Goal: Task Accomplishment & Management: Complete application form

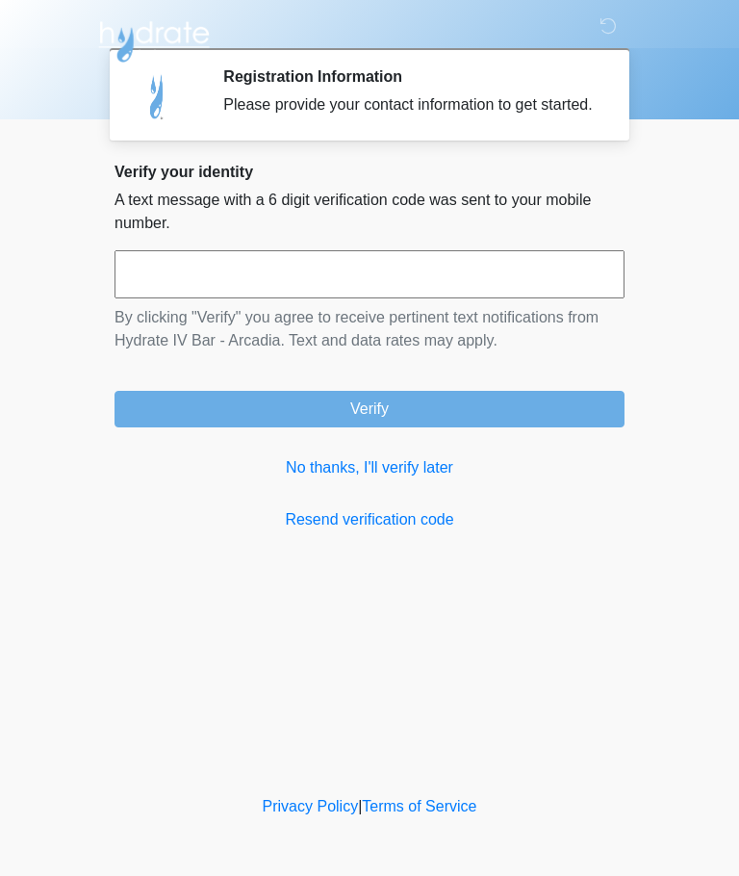
scroll to position [1, 0]
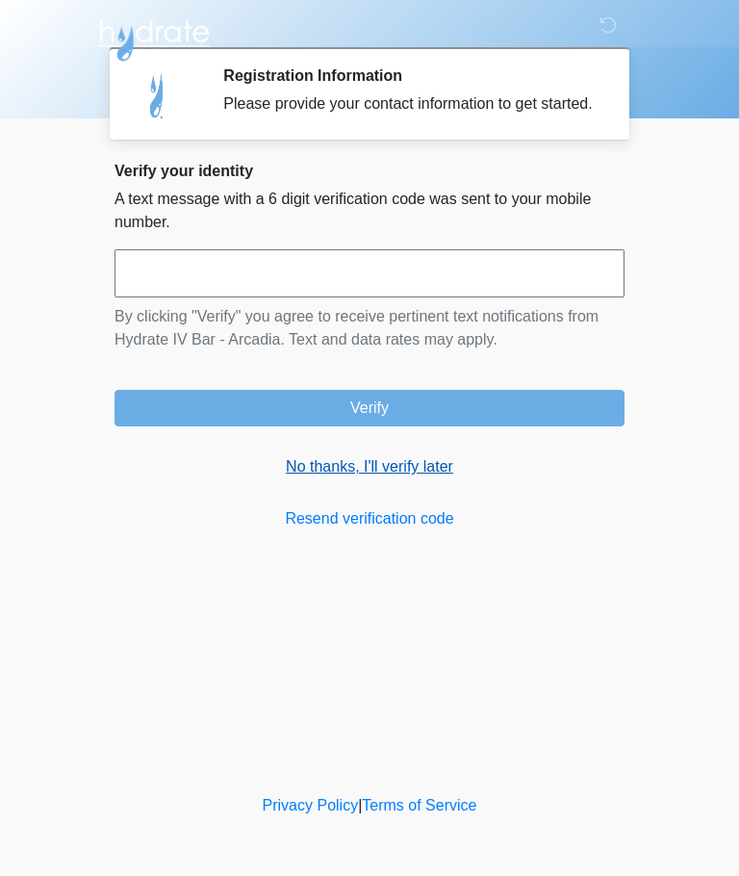
click at [424, 479] on link "No thanks, I'll verify later" at bounding box center [370, 467] width 510 height 23
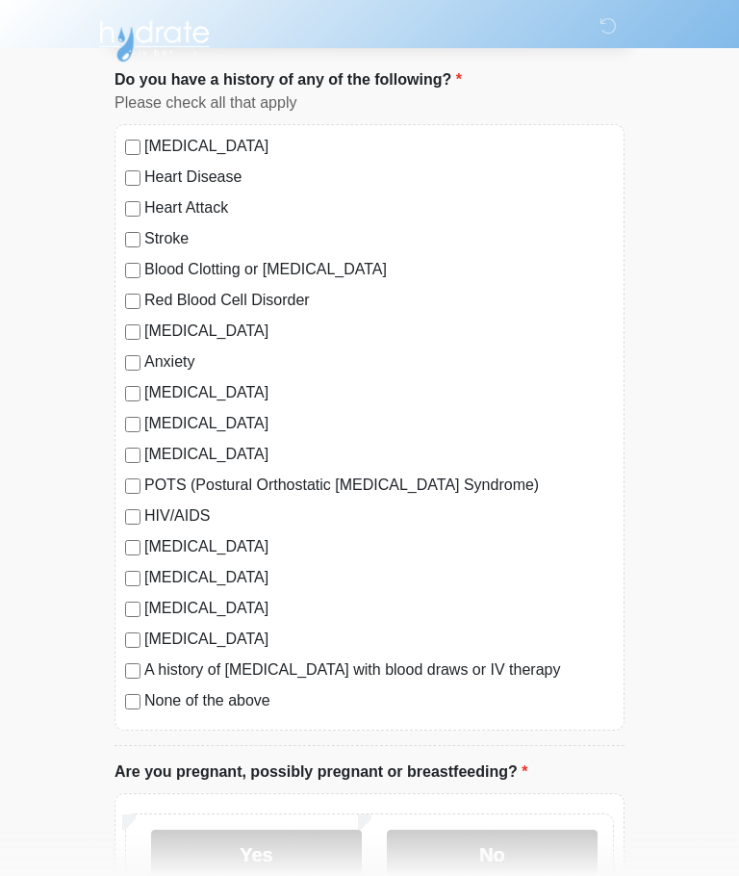
scroll to position [109, 0]
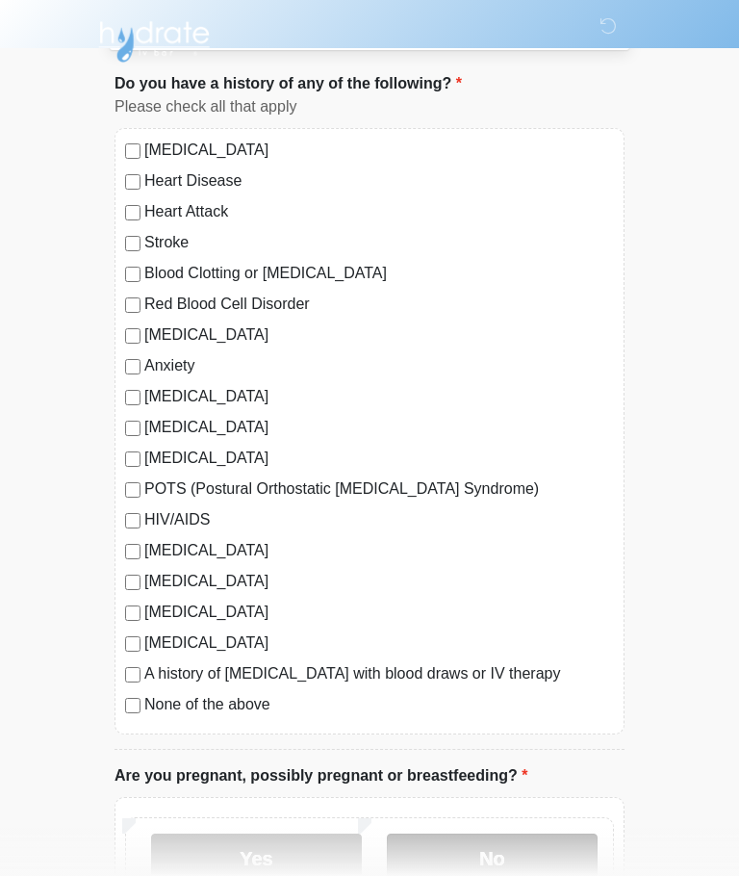
click at [501, 851] on label "No" at bounding box center [492, 858] width 211 height 48
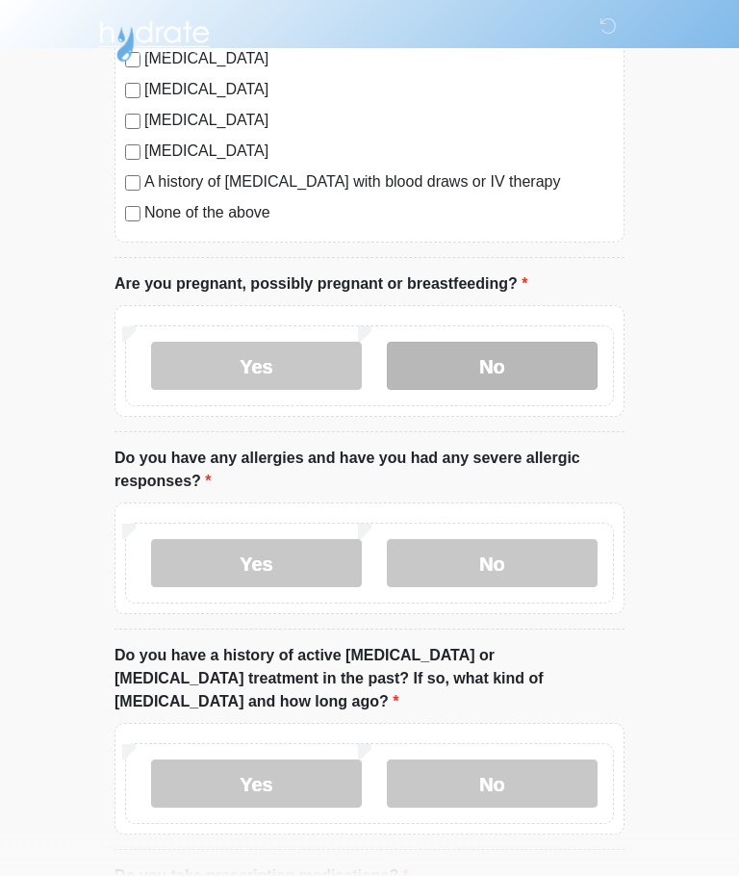
scroll to position [601, 0]
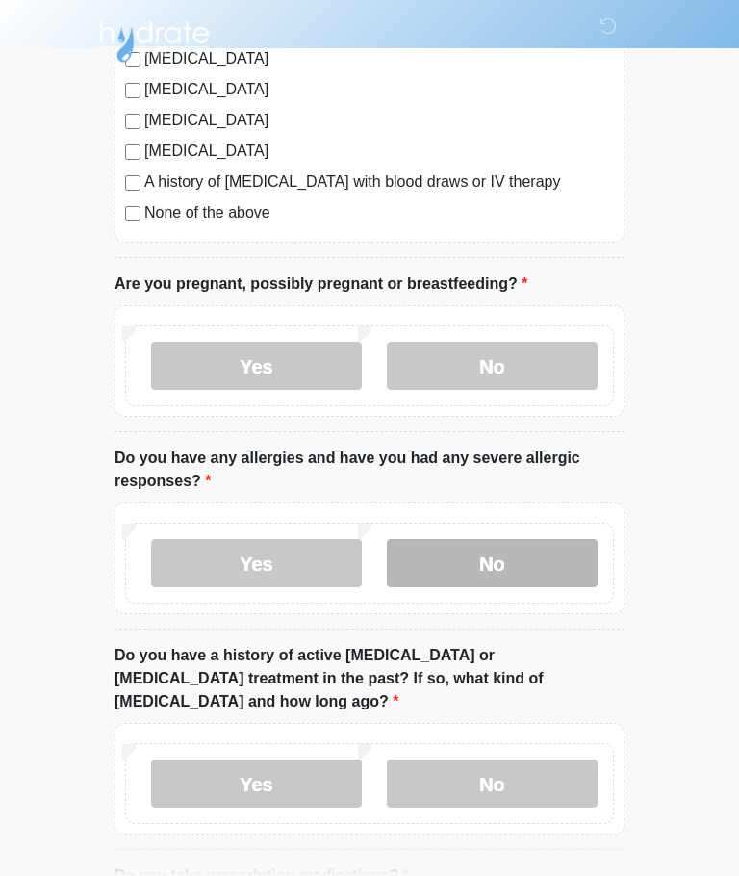
click at [530, 555] on label "No" at bounding box center [492, 563] width 211 height 48
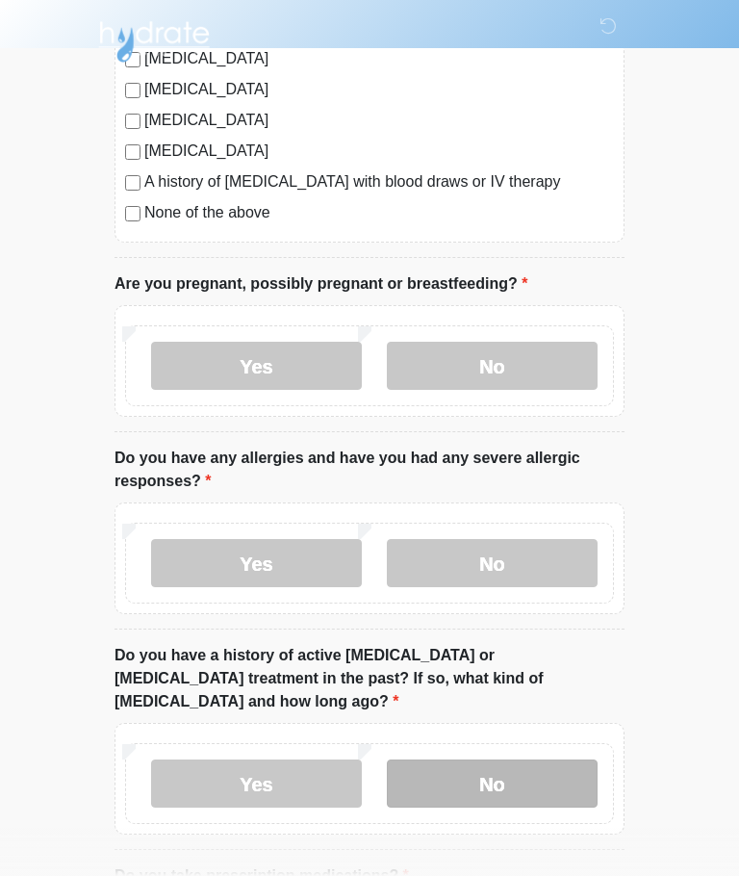
click at [549, 759] on label "No" at bounding box center [492, 783] width 211 height 48
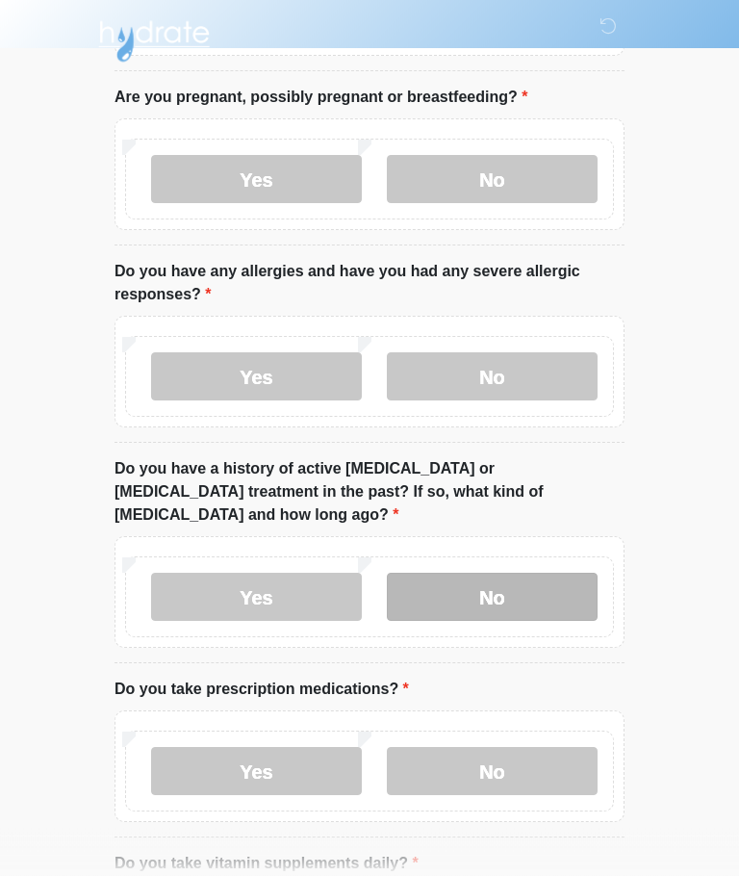
scroll to position [803, 0]
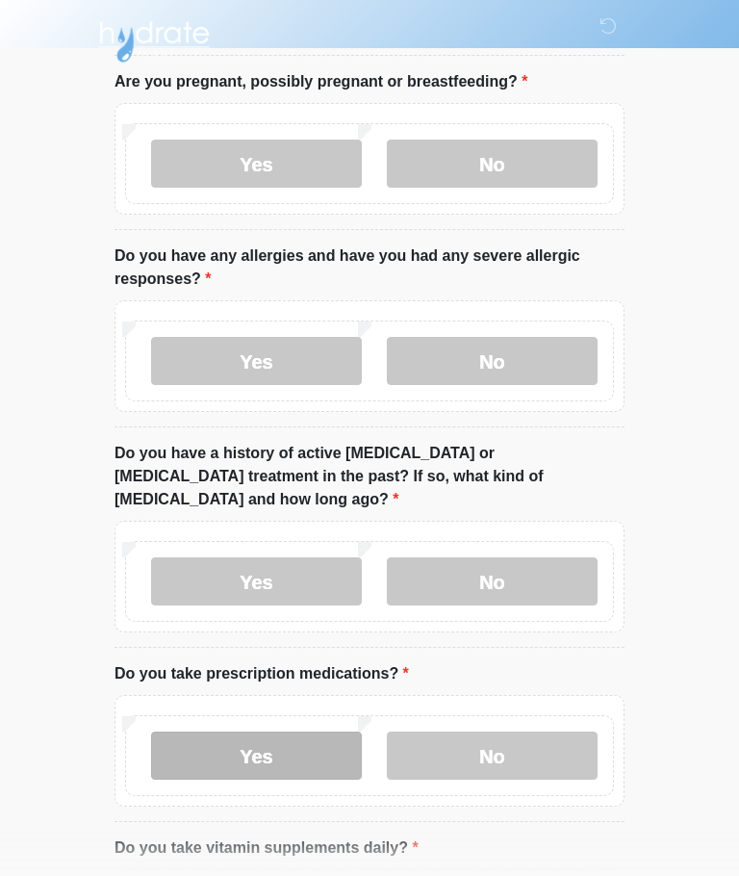
click at [319, 732] on label "Yes" at bounding box center [256, 756] width 211 height 48
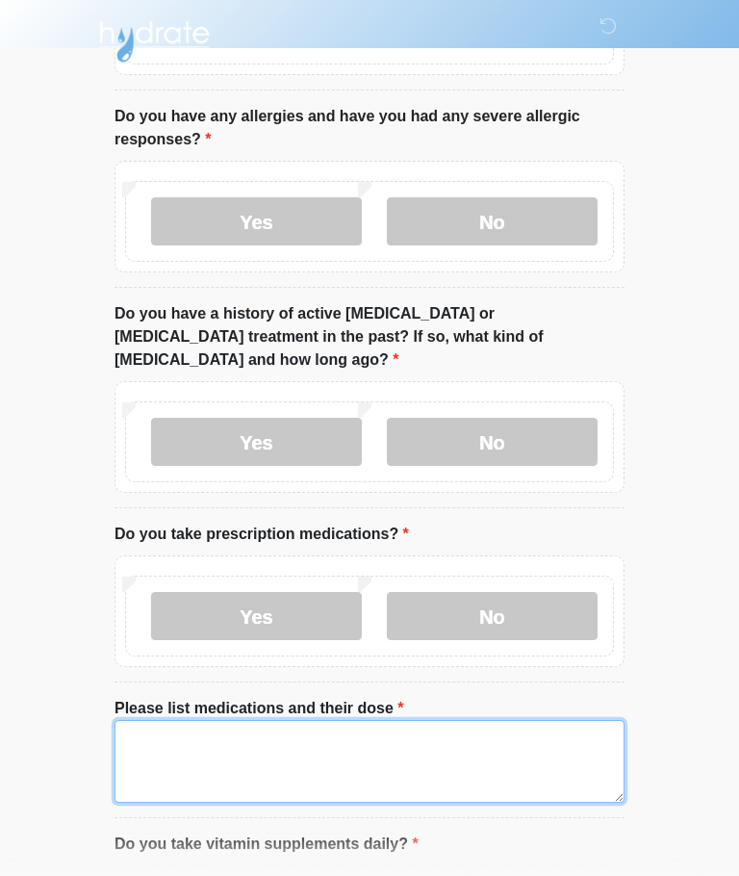
click at [195, 720] on textarea "Please list medications and their dose" at bounding box center [370, 761] width 510 height 83
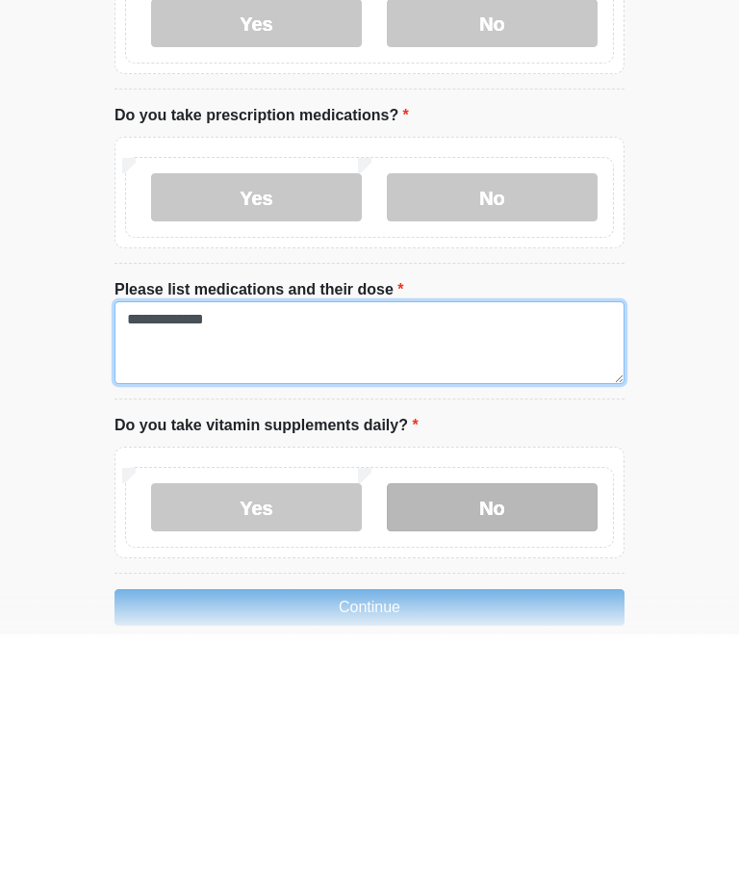
type textarea "**********"
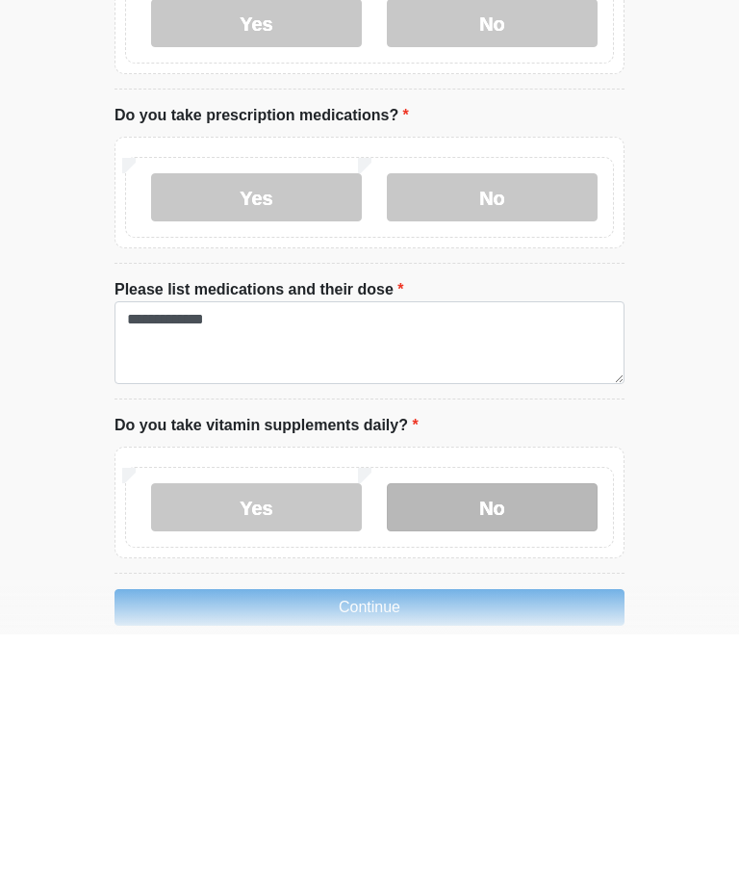
click at [517, 725] on label "No" at bounding box center [492, 749] width 211 height 48
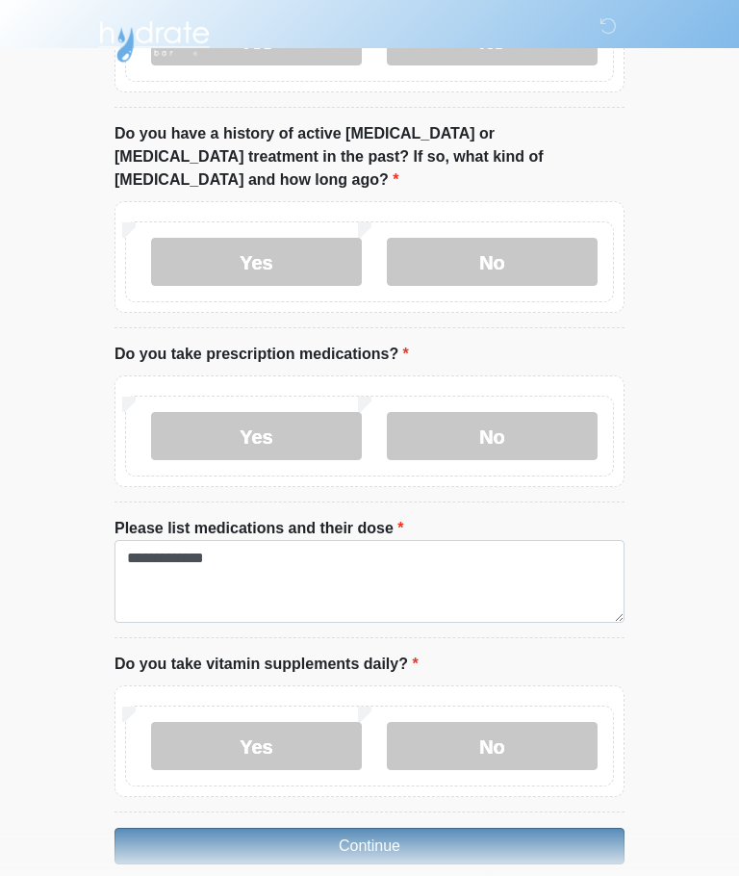
click at [457, 828] on button "Continue" at bounding box center [370, 846] width 510 height 37
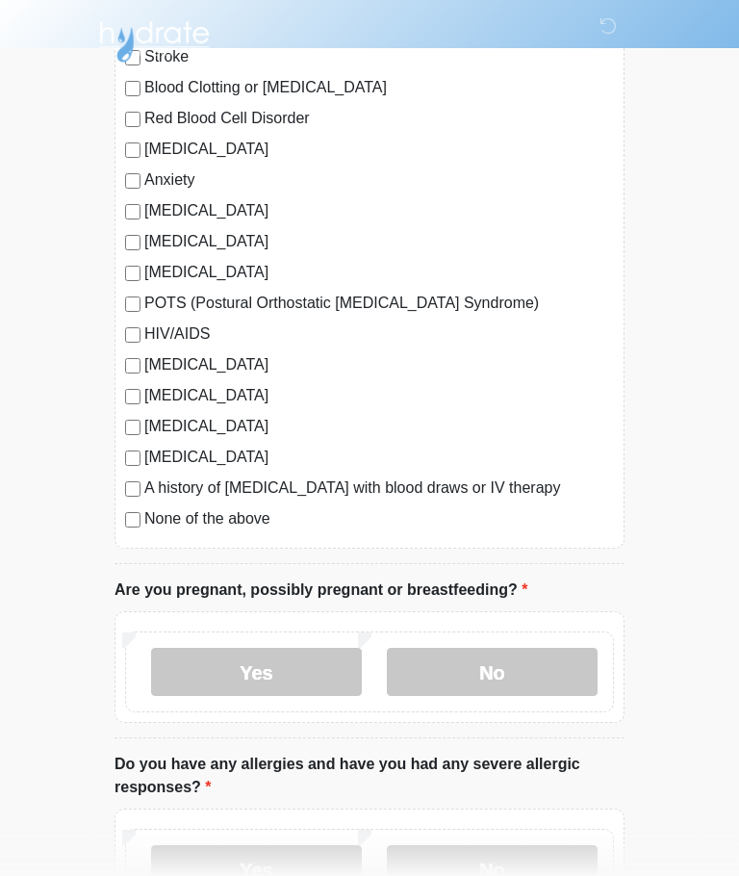
scroll to position [0, 0]
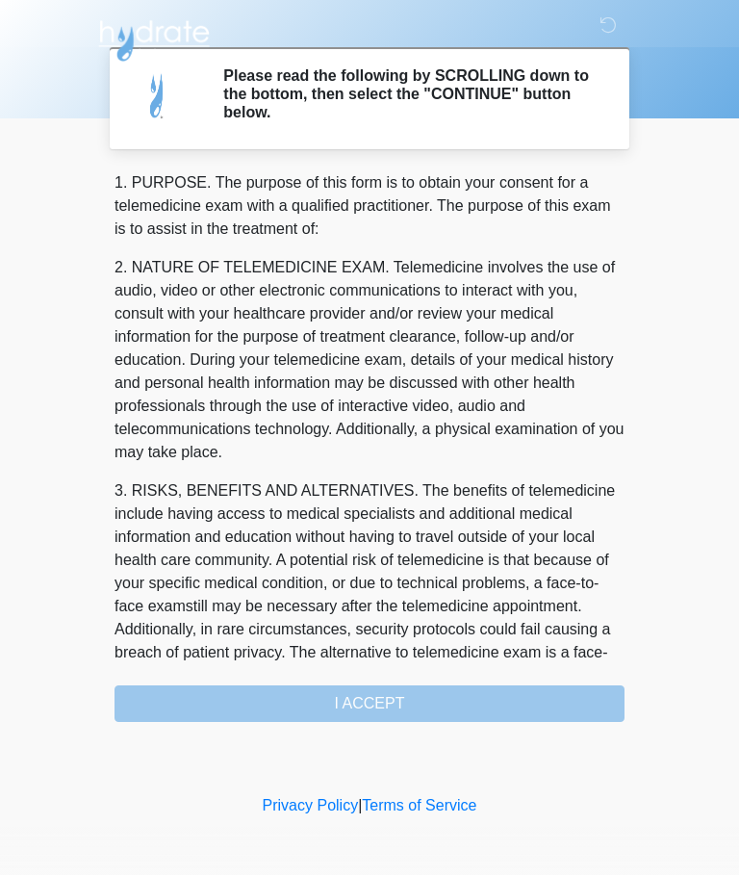
click at [479, 692] on div "1. PURPOSE. The purpose of this form is to obtain your consent for a telemedici…" at bounding box center [370, 447] width 510 height 551
click at [628, 279] on div "This is the beginning of your virtual Good Faith Exam . ﻿﻿﻿﻿﻿﻿﻿ This step is ne…" at bounding box center [369, 447] width 539 height 551
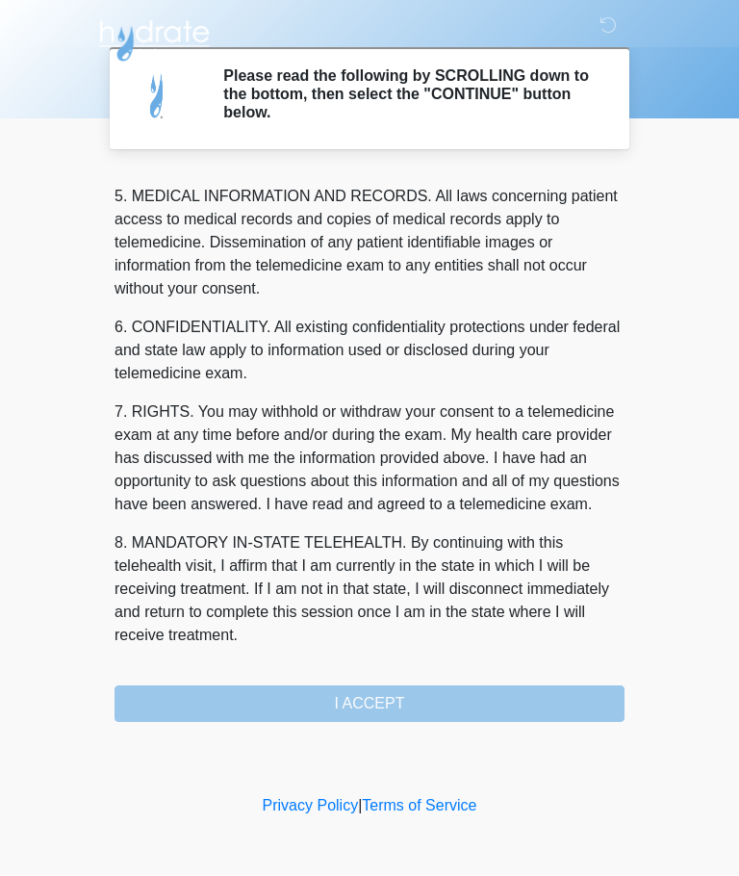
scroll to position [626, 0]
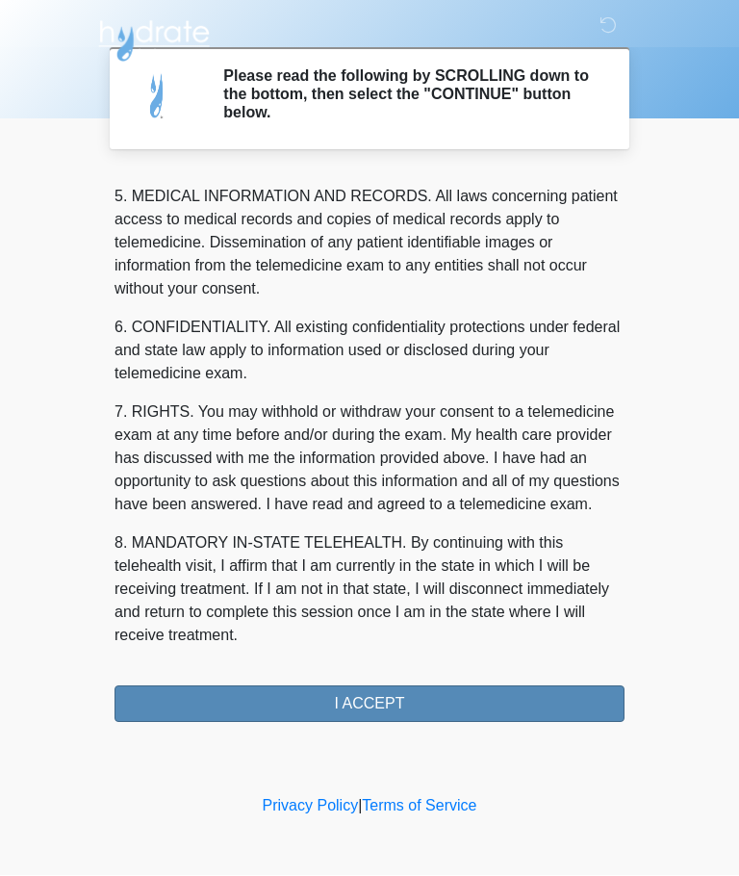
click at [459, 704] on button "I ACCEPT" at bounding box center [370, 704] width 510 height 37
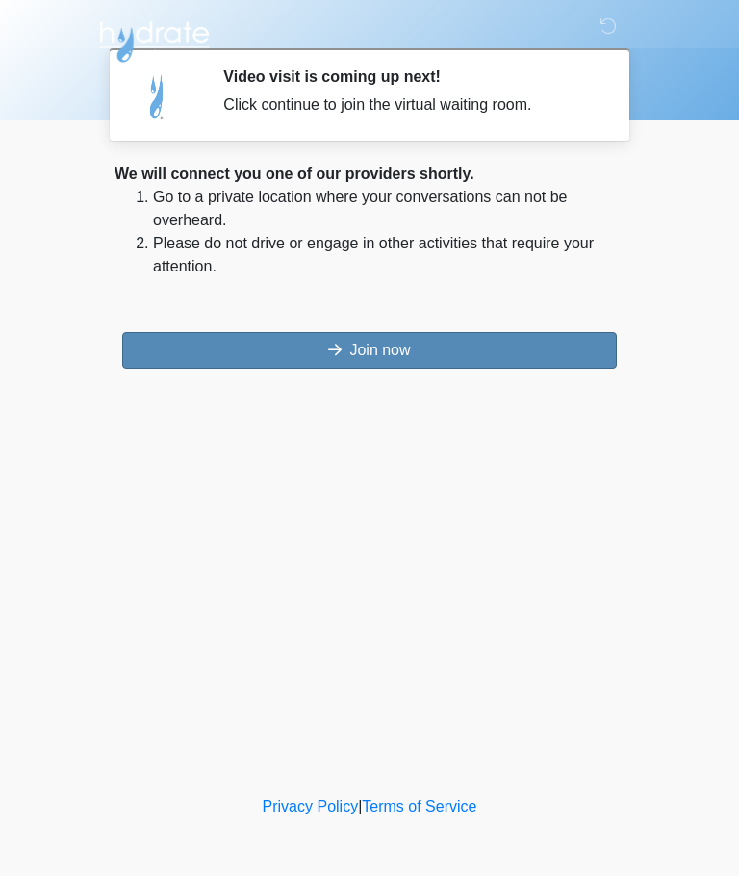
click at [470, 348] on button "Join now" at bounding box center [369, 350] width 495 height 37
